Goal: Transaction & Acquisition: Purchase product/service

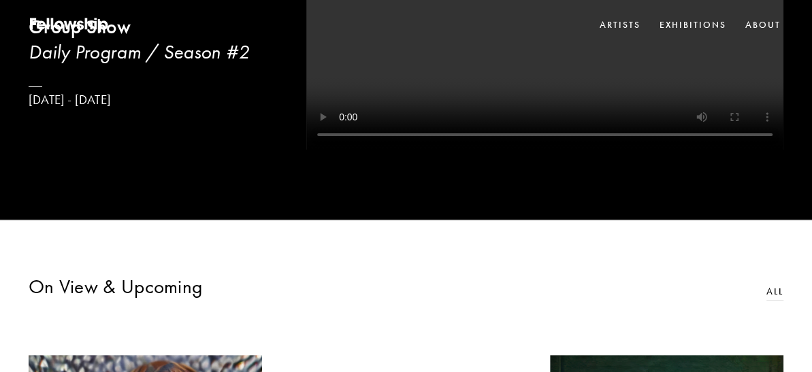
scroll to position [103, 0]
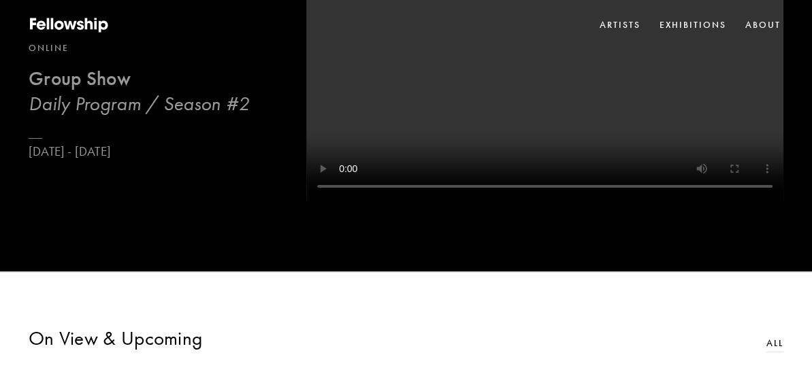
click at [125, 109] on h3 "Daily Program / Season #2" at bounding box center [139, 103] width 221 height 25
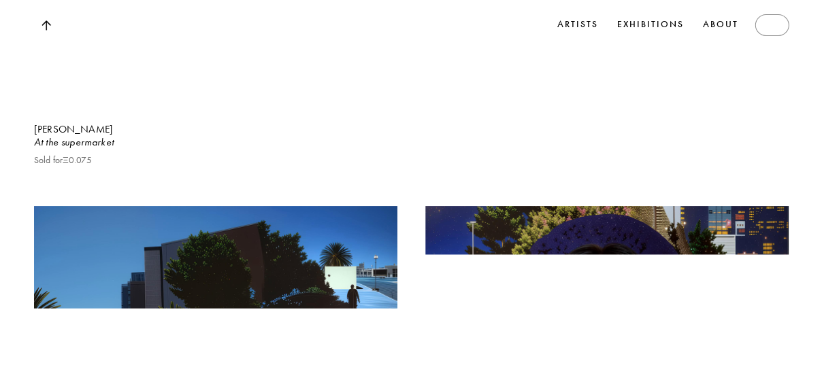
scroll to position [8109, 0]
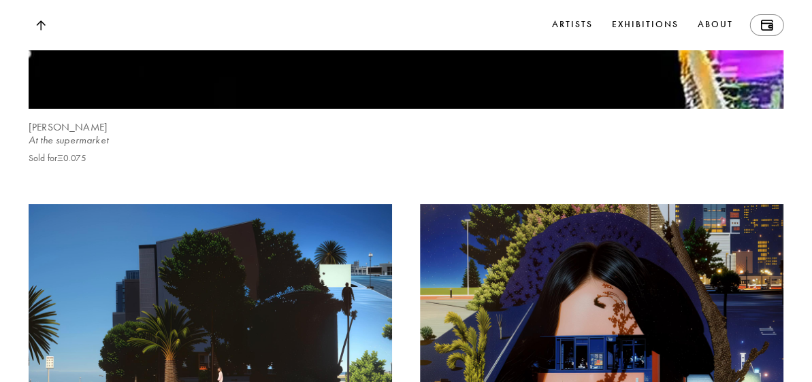
click at [69, 148] on div "At the supermarket" at bounding box center [406, 140] width 755 height 14
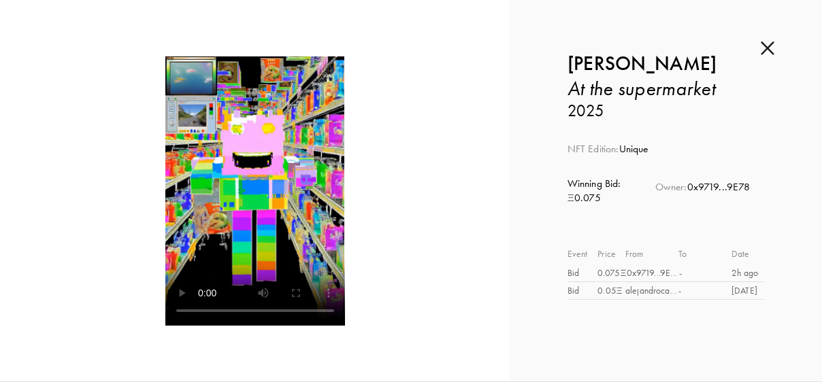
click at [770, 227] on div "Inquire about At the supermarket by [PERSON_NAME] Submit Inquiry Back [PERSON_N…" at bounding box center [666, 191] width 312 height 382
click at [611, 232] on div "NFT Edition: Unique Winning Bid: Ξ 0.075 Owner: 0x9719...9E78 Event Price From …" at bounding box center [665, 212] width 197 height 181
